Goal: Information Seeking & Learning: Learn about a topic

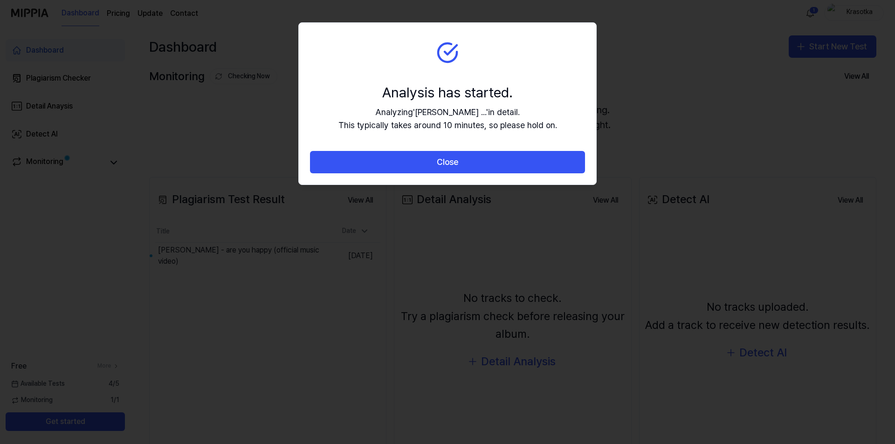
click at [452, 111] on div "Analyzing ' [PERSON_NAME] ... ' in detail. This typically takes around 10 minut…" at bounding box center [447, 119] width 219 height 27
click at [451, 57] on icon at bounding box center [447, 52] width 22 height 22
click at [450, 70] on section "Analysis has started. Analyzing ' [PERSON_NAME] ... ' in detail. This typically…" at bounding box center [447, 87] width 297 height 129
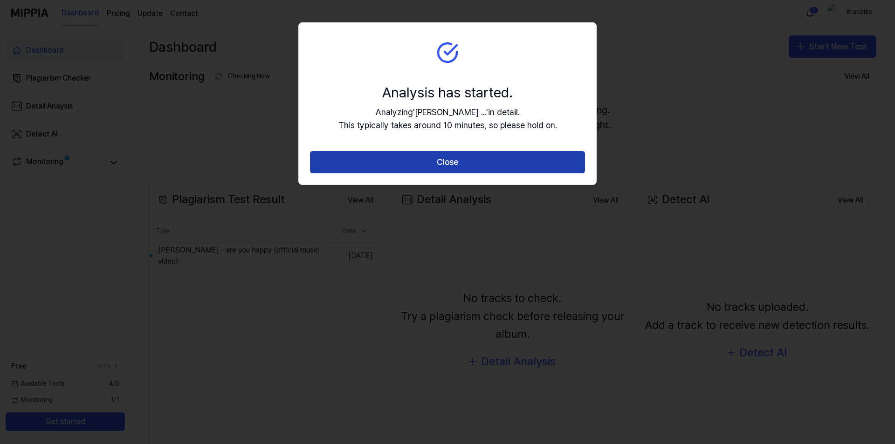
click at [445, 165] on button "Close" at bounding box center [447, 162] width 275 height 22
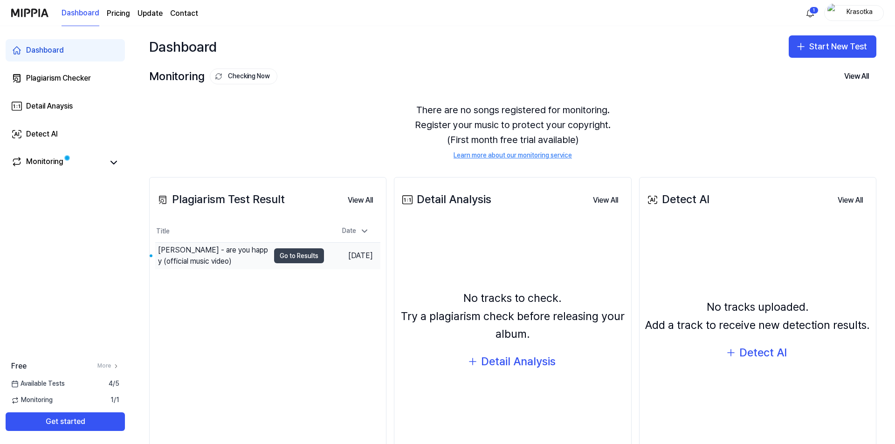
click at [312, 258] on button "Go to Results" at bounding box center [299, 255] width 50 height 15
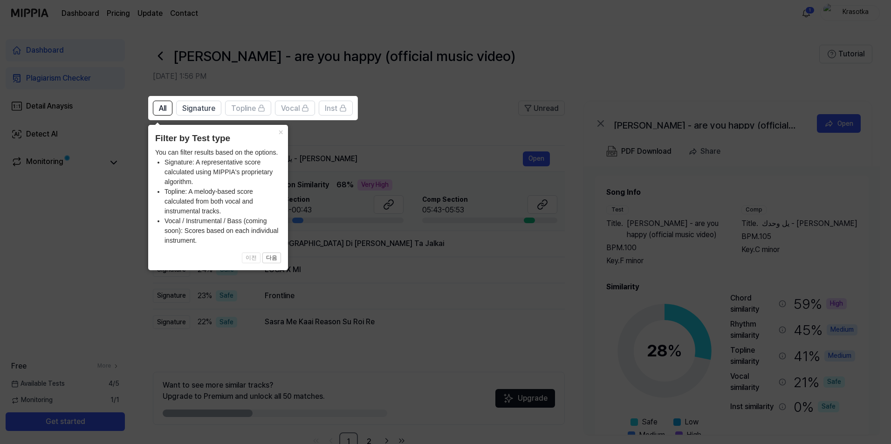
click at [366, 214] on icon at bounding box center [447, 222] width 895 height 444
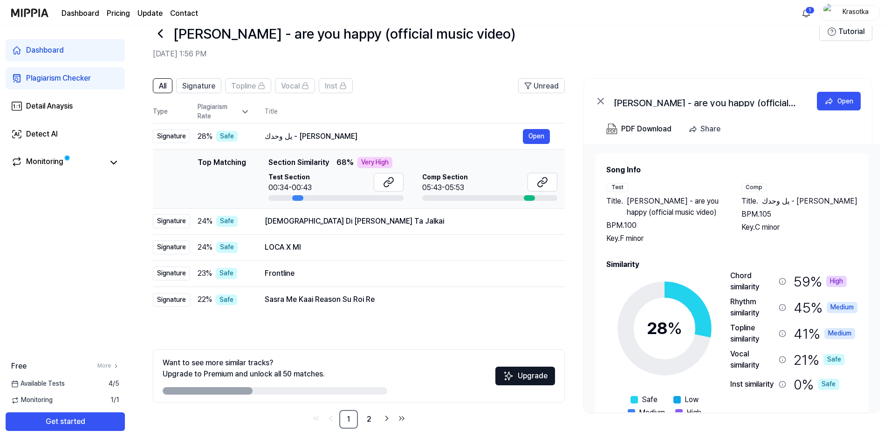
scroll to position [26, 0]
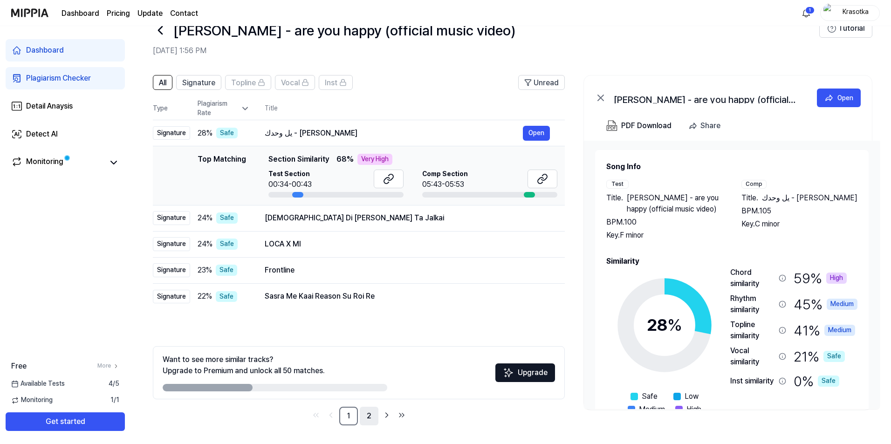
click at [367, 414] on link "2" at bounding box center [369, 416] width 19 height 19
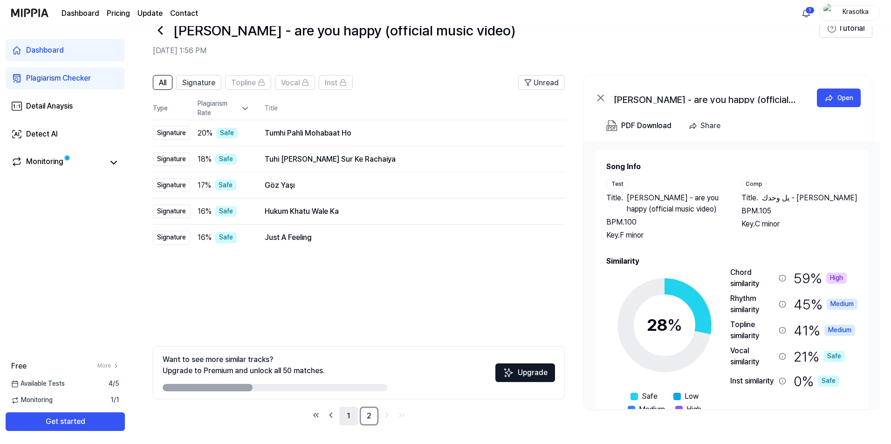
click at [353, 416] on link "1" at bounding box center [348, 416] width 19 height 19
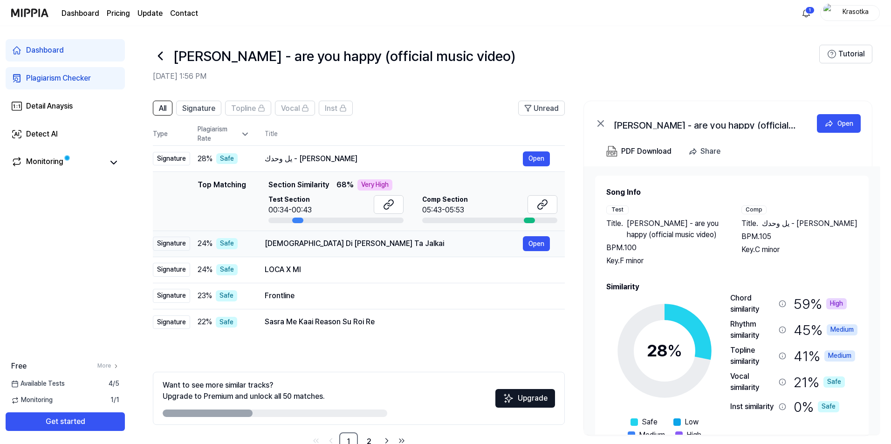
drag, startPoint x: 265, startPoint y: 243, endPoint x: 360, endPoint y: 242, distance: 95.5
click at [360, 242] on div "[DEMOGRAPHIC_DATA] Di [PERSON_NAME] Ta Jalkai" at bounding box center [394, 243] width 258 height 11
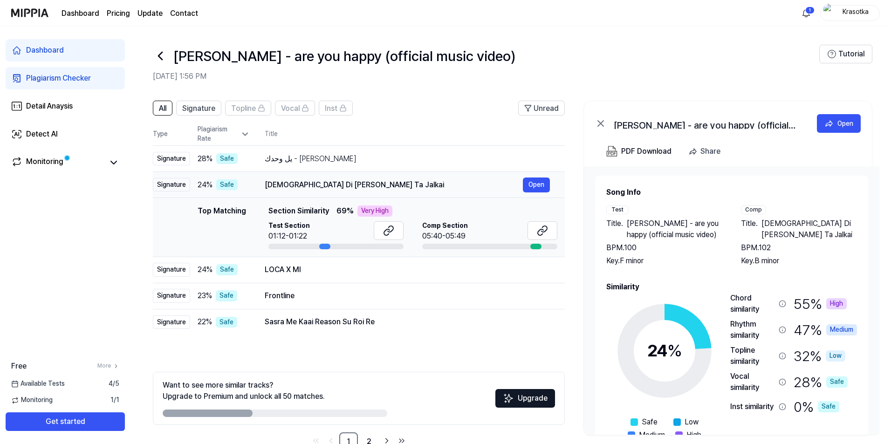
drag, startPoint x: 265, startPoint y: 185, endPoint x: 365, endPoint y: 186, distance: 100.2
click at [365, 186] on div "[DEMOGRAPHIC_DATA] Di [PERSON_NAME] Ta Jalkai" at bounding box center [394, 184] width 258 height 11
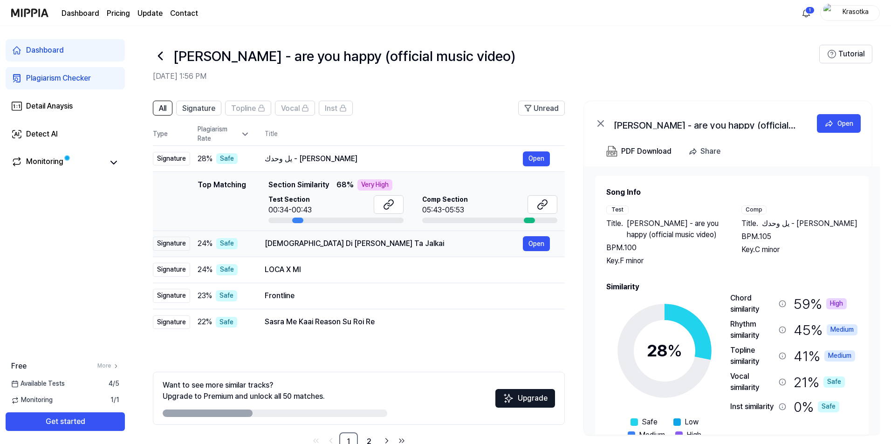
click at [294, 245] on div "[DEMOGRAPHIC_DATA] Di [PERSON_NAME] Ta Jalkai" at bounding box center [394, 243] width 258 height 11
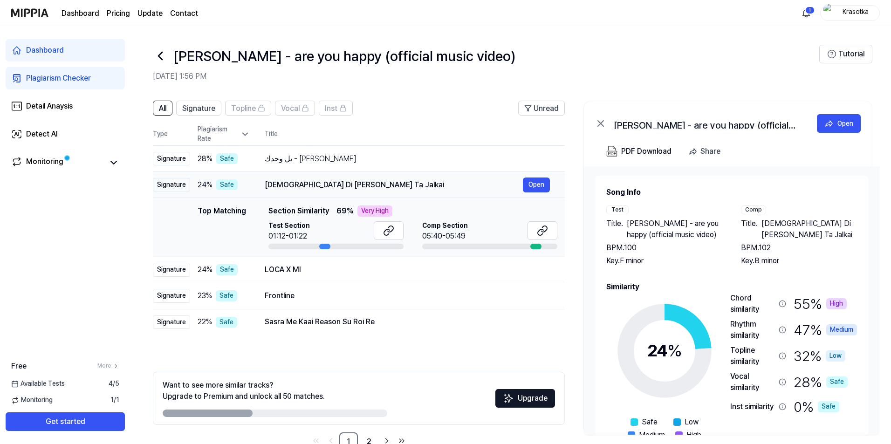
drag, startPoint x: 265, startPoint y: 184, endPoint x: 304, endPoint y: 181, distance: 39.7
click at [304, 181] on div "[DEMOGRAPHIC_DATA] Di [PERSON_NAME] Ta Jalkai" at bounding box center [394, 184] width 258 height 11
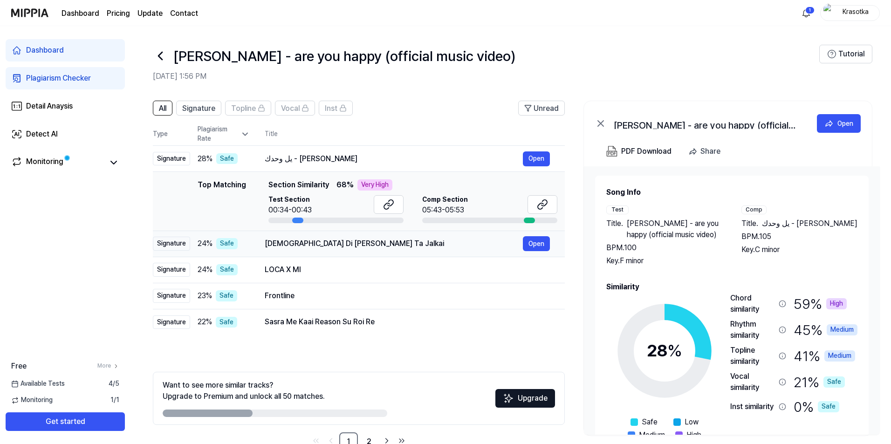
click at [300, 240] on div "[DEMOGRAPHIC_DATA] Di [PERSON_NAME] Ta Jalkai" at bounding box center [394, 243] width 258 height 11
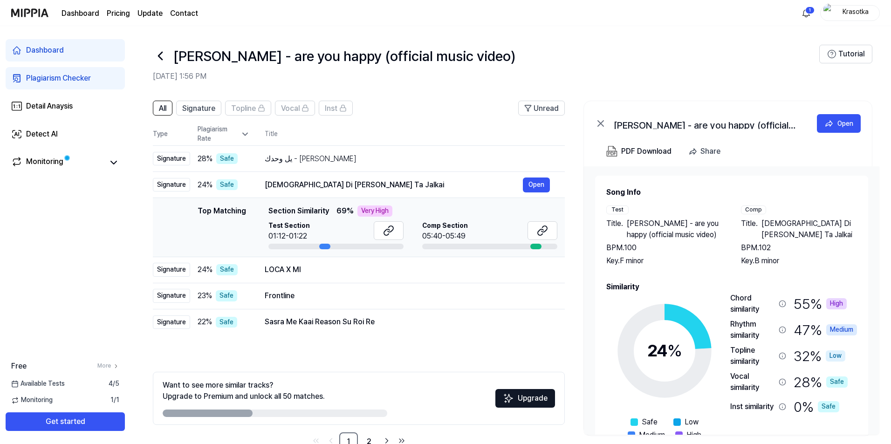
drag, startPoint x: 179, startPoint y: 206, endPoint x: 180, endPoint y: 216, distance: 9.8
drag, startPoint x: 180, startPoint y: 216, endPoint x: 459, endPoint y: 340, distance: 305.8
click at [459, 340] on div "All Signature Topline Vocal Inst Unread All Signature Topline Vocal Inst Type P…" at bounding box center [359, 276] width 412 height 350
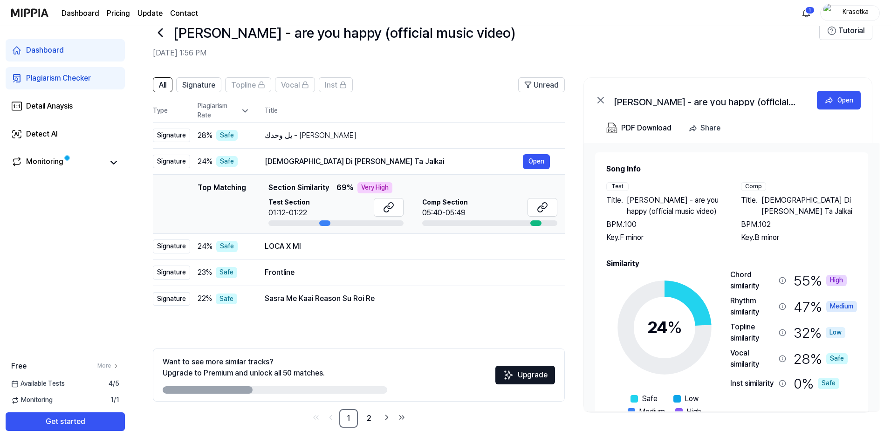
scroll to position [26, 0]
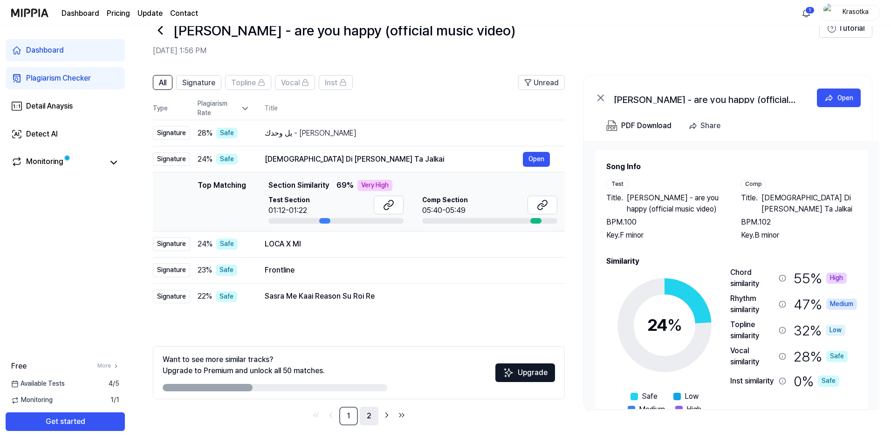
click at [364, 417] on link "2" at bounding box center [369, 416] width 19 height 19
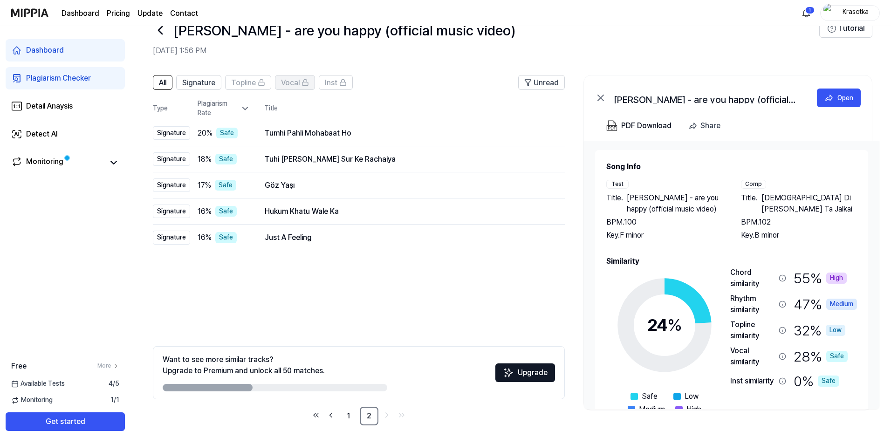
click at [295, 84] on span "Vocal" at bounding box center [290, 82] width 19 height 11
click at [354, 416] on link "1" at bounding box center [348, 416] width 19 height 19
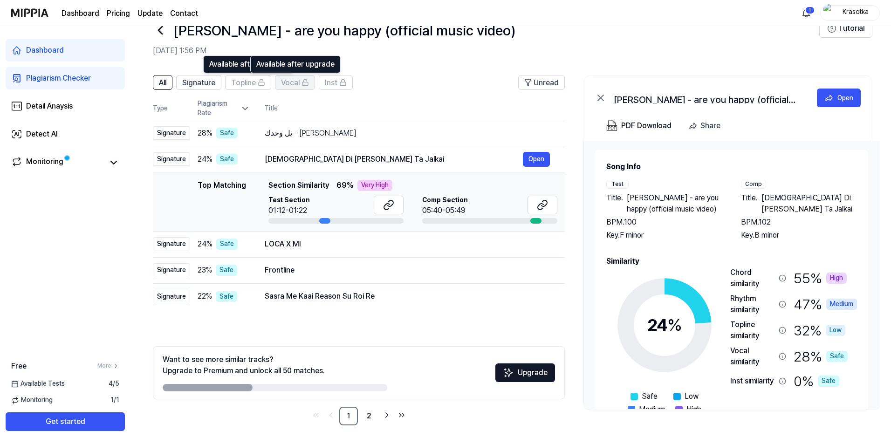
click at [288, 85] on span "Vocal" at bounding box center [290, 82] width 19 height 11
click at [620, 57] on header "[PERSON_NAME] - are you happy (official music video) [DATE] 1:56 PM Tutorial" at bounding box center [510, 32] width 760 height 65
click at [108, 169] on div "Monitoring" at bounding box center [65, 162] width 108 height 13
click at [111, 164] on icon at bounding box center [113, 162] width 11 height 11
click at [111, 164] on icon at bounding box center [114, 162] width 6 height 3
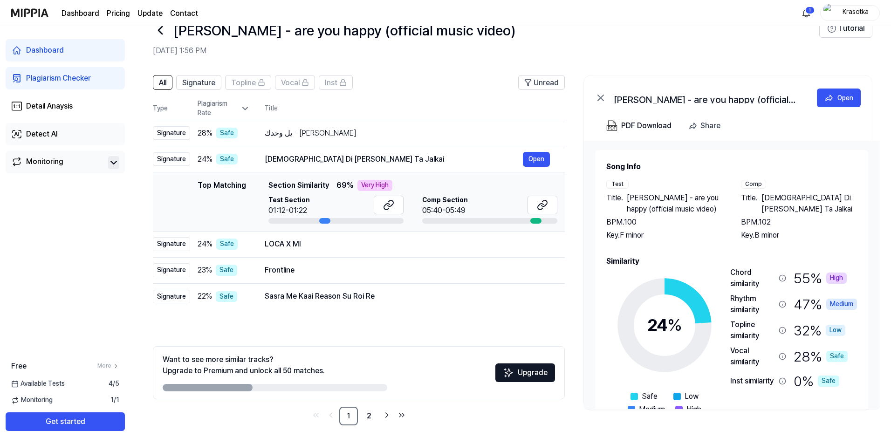
click at [75, 137] on link "Detect AI" at bounding box center [65, 134] width 119 height 22
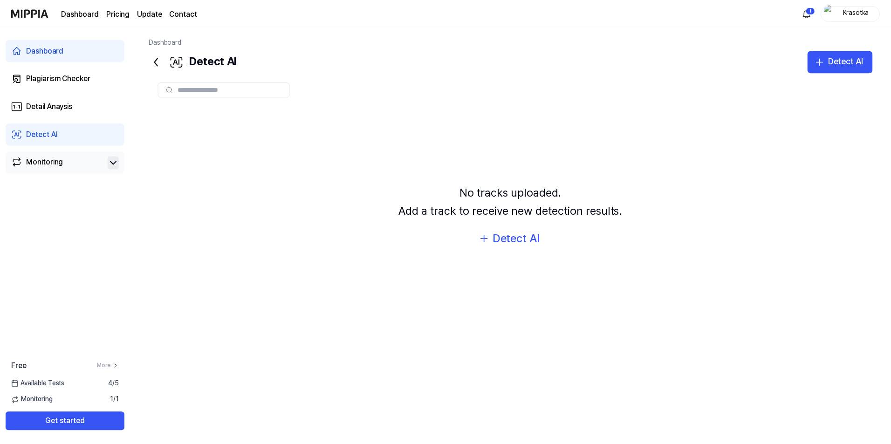
scroll to position [26, 0]
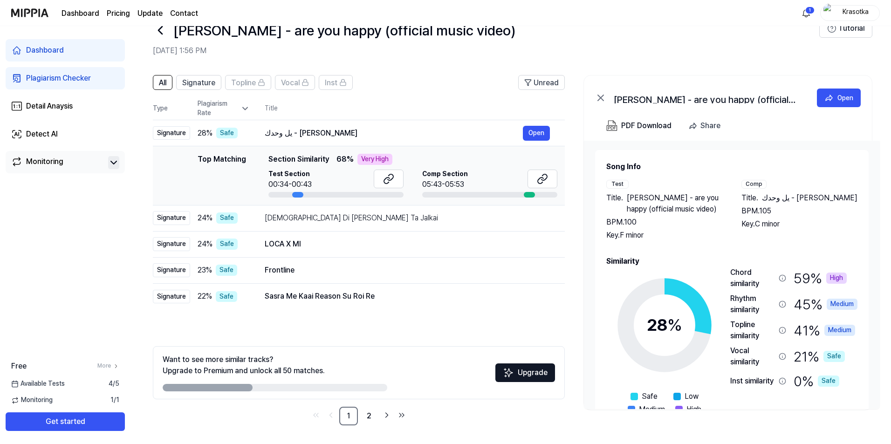
click at [751, 182] on div "Comp" at bounding box center [753, 184] width 25 height 9
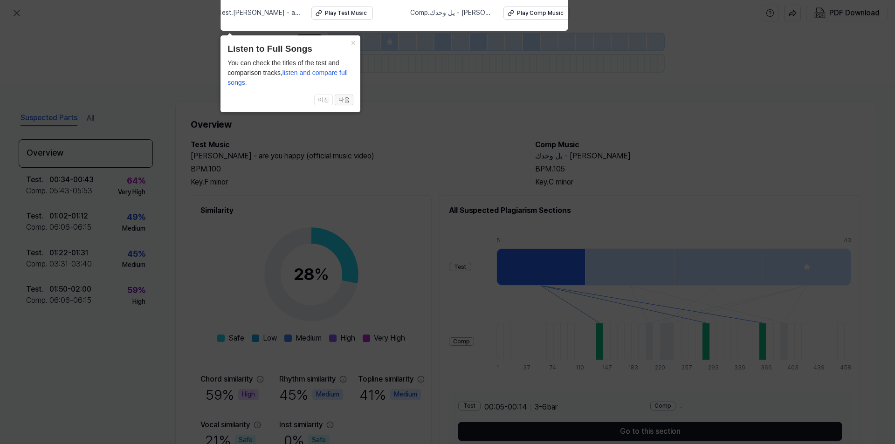
click at [341, 97] on button "다음" at bounding box center [344, 100] width 19 height 11
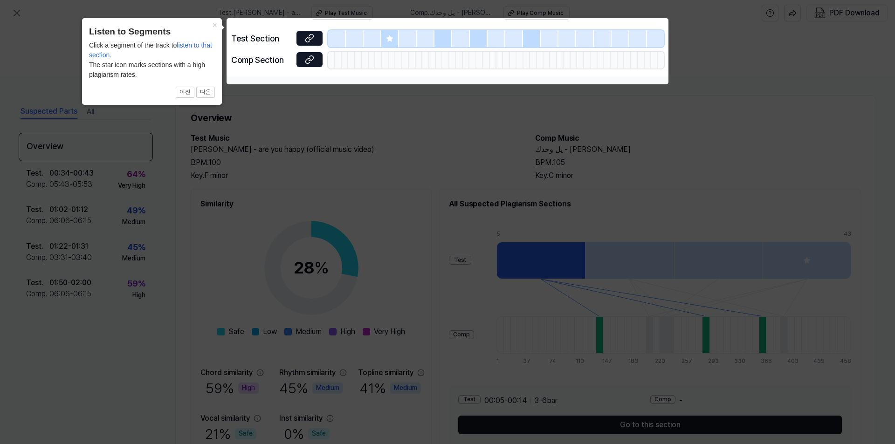
click at [341, 97] on icon at bounding box center [447, 222] width 895 height 444
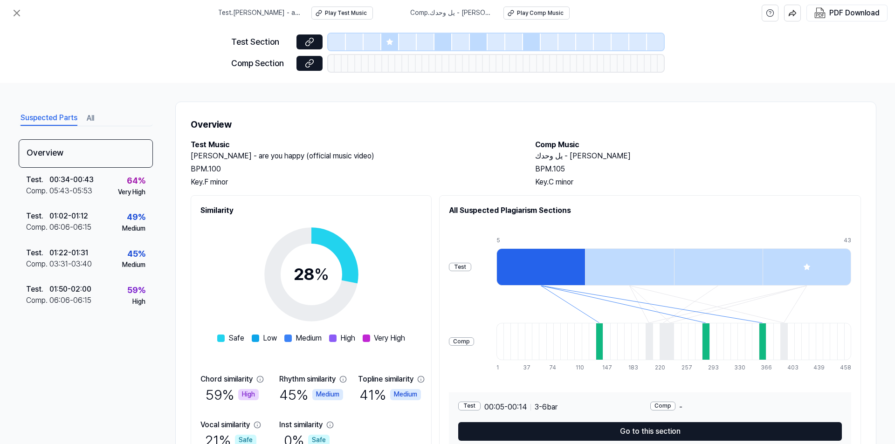
click at [351, 45] on div at bounding box center [355, 42] width 18 height 17
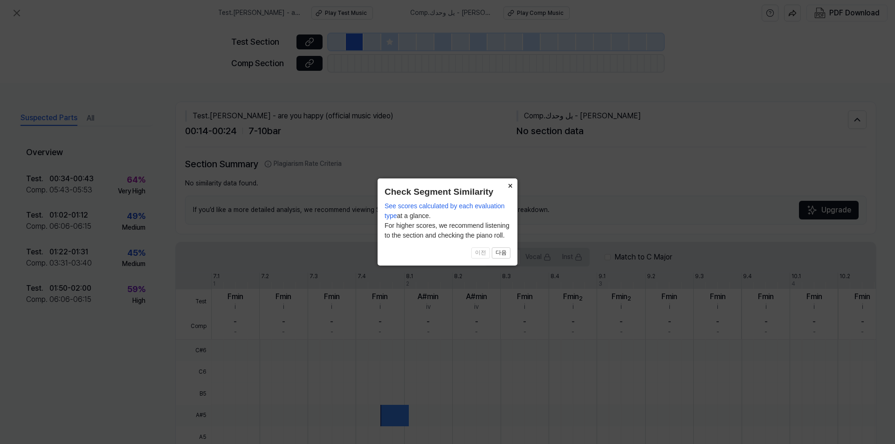
click at [509, 184] on button "×" at bounding box center [509, 184] width 15 height 13
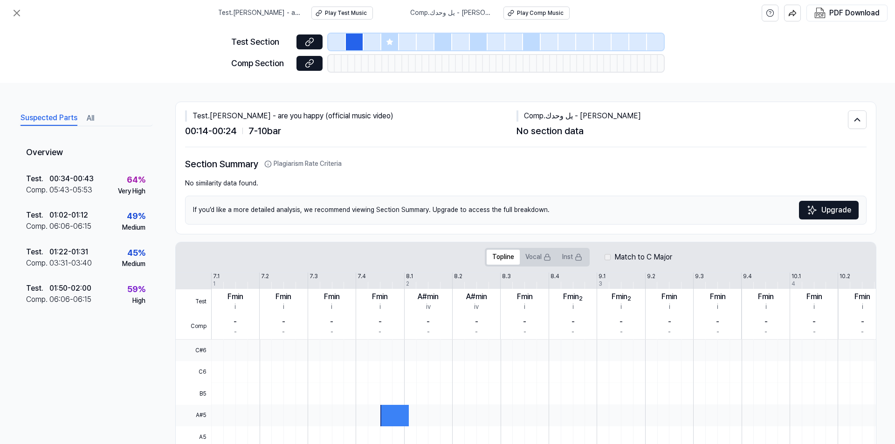
click at [391, 46] on div at bounding box center [390, 42] width 18 height 17
